Goal: Information Seeking & Learning: Learn about a topic

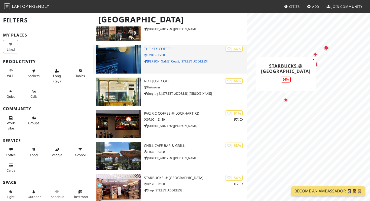
scroll to position [684, 0]
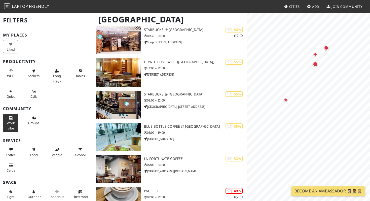
click at [16, 123] on button "Work vibe" at bounding box center [10, 123] width 15 height 18
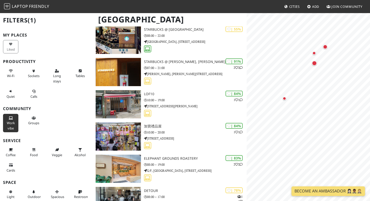
scroll to position [557, 0]
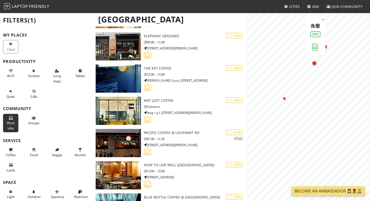
click at [316, 61] on div "Map marker" at bounding box center [314, 64] width 7 height 7
click at [315, 62] on div "Map marker" at bounding box center [313, 63] width 5 height 5
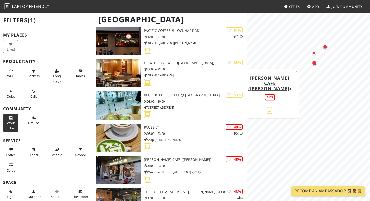
scroll to position [658, 0]
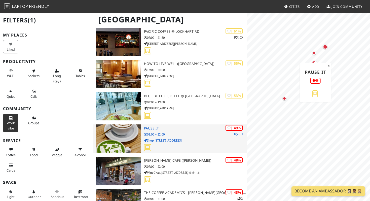
click at [173, 133] on p "08:00 – 22:00" at bounding box center [195, 134] width 103 height 5
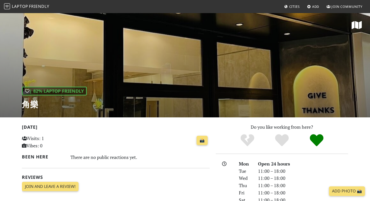
click at [196, 87] on div "| 82% Laptop Friendly 角樂" at bounding box center [185, 65] width 370 height 105
click at [193, 84] on div "| 82% Laptop Friendly 角樂" at bounding box center [185, 65] width 370 height 105
click at [116, 54] on div "| 82% Laptop Friendly 角樂" at bounding box center [185, 65] width 370 height 105
click at [37, 100] on h1 "角樂" at bounding box center [54, 104] width 65 height 10
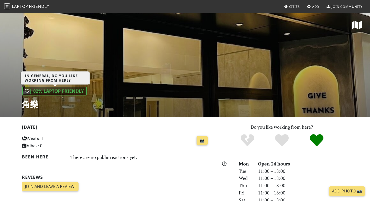
click at [44, 94] on div "| 82% Laptop Friendly" at bounding box center [54, 90] width 65 height 9
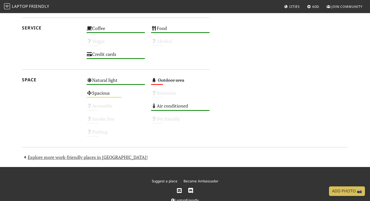
scroll to position [316, 0]
